Goal: Find specific page/section: Find specific page/section

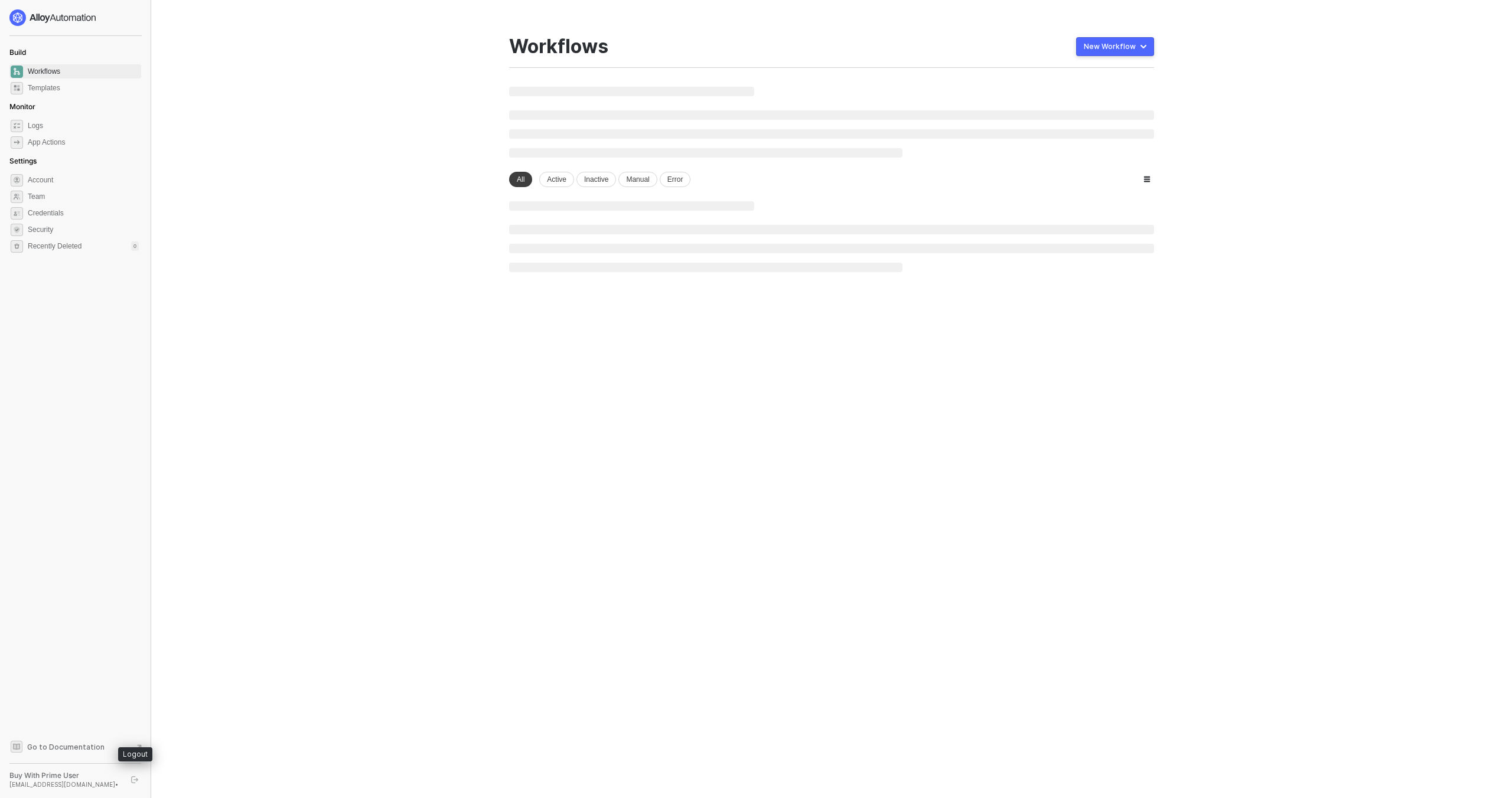
click at [137, 777] on icon "logout" at bounding box center [134, 780] width 7 height 7
